Goal: Transaction & Acquisition: Subscribe to service/newsletter

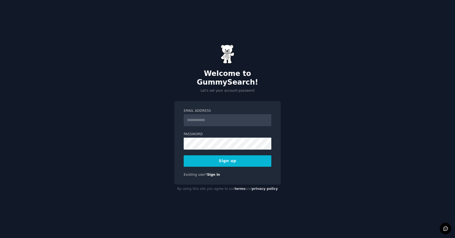
type input "**********"
click at [241, 158] on button "Sign up" at bounding box center [228, 160] width 88 height 11
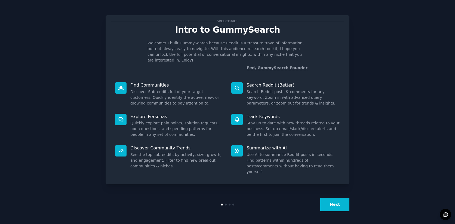
click at [323, 204] on button "Next" at bounding box center [334, 204] width 29 height 13
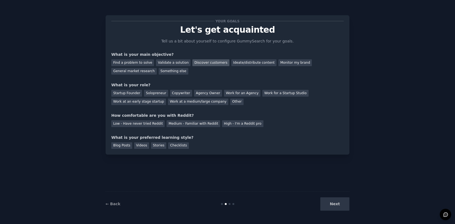
click at [208, 61] on div "Discover customers" at bounding box center [210, 62] width 37 height 7
click at [225, 93] on div "Work for an Agency" at bounding box center [242, 93] width 36 height 7
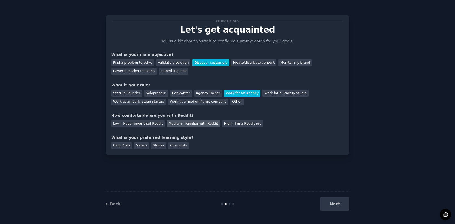
click at [170, 125] on div "Medium - Familiar with Reddit" at bounding box center [192, 123] width 53 height 7
click at [130, 145] on div "Blog Posts" at bounding box center [121, 145] width 21 height 7
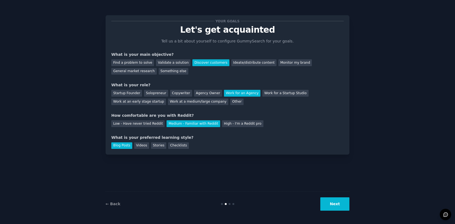
click at [325, 203] on button "Next" at bounding box center [334, 203] width 29 height 13
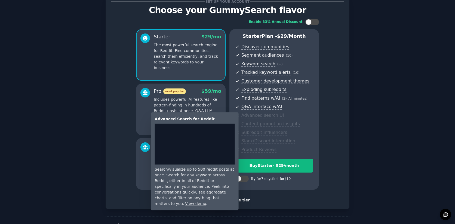
scroll to position [20, 0]
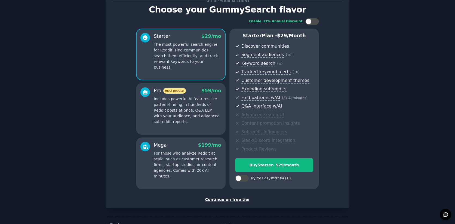
click at [218, 199] on div "Continue on free tier" at bounding box center [227, 200] width 232 height 6
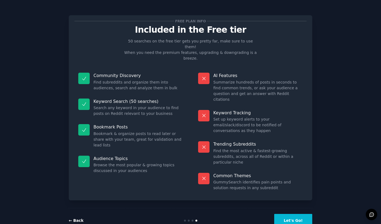
click at [74, 218] on link "← Back" at bounding box center [76, 220] width 15 height 4
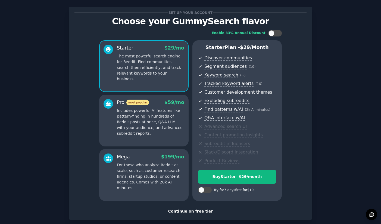
scroll to position [15, 0]
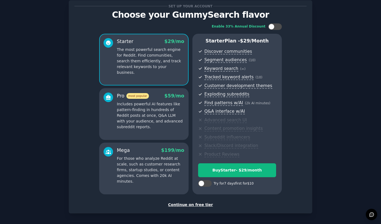
click at [204, 207] on div "Continue on free tier" at bounding box center [190, 205] width 232 height 6
